Goal: Task Accomplishment & Management: Use online tool/utility

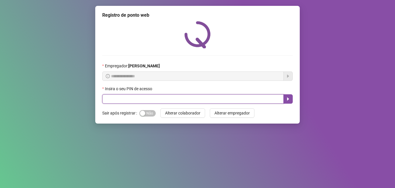
click at [148, 98] on input "text" at bounding box center [193, 98] width 182 height 9
type input "*****"
click at [285, 99] on button "button" at bounding box center [288, 98] width 9 height 9
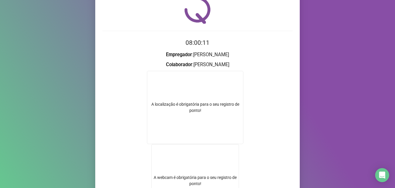
scroll to position [58, 0]
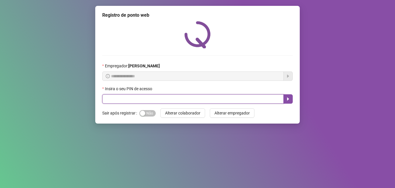
click at [144, 98] on input "text" at bounding box center [193, 98] width 182 height 9
type input "*****"
click at [288, 99] on icon "caret-right" at bounding box center [288, 98] width 2 height 3
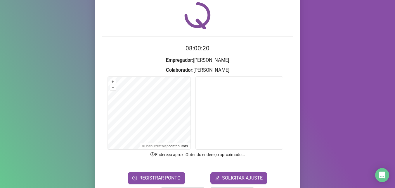
scroll to position [41, 0]
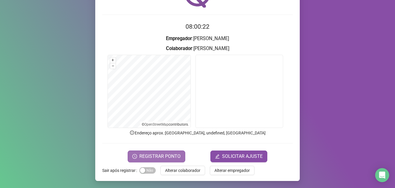
click at [161, 158] on span "REGISTRAR PONTO" at bounding box center [159, 156] width 41 height 7
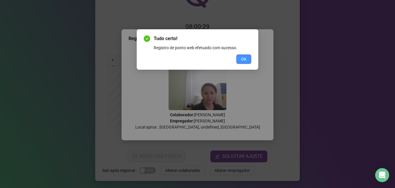
drag, startPoint x: 248, startPoint y: 58, endPoint x: 225, endPoint y: 58, distance: 22.2
click at [247, 58] on button "OK" at bounding box center [244, 58] width 15 height 9
